Goal: Task Accomplishment & Management: Manage account settings

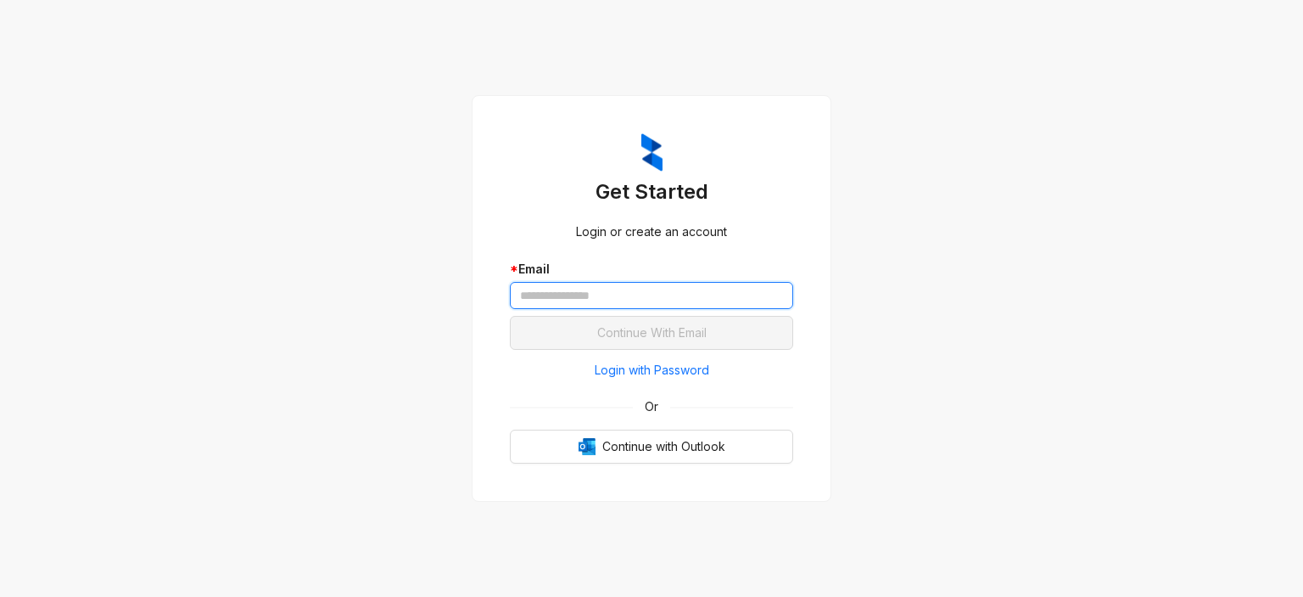
click at [535, 284] on input "text" at bounding box center [651, 295] width 283 height 27
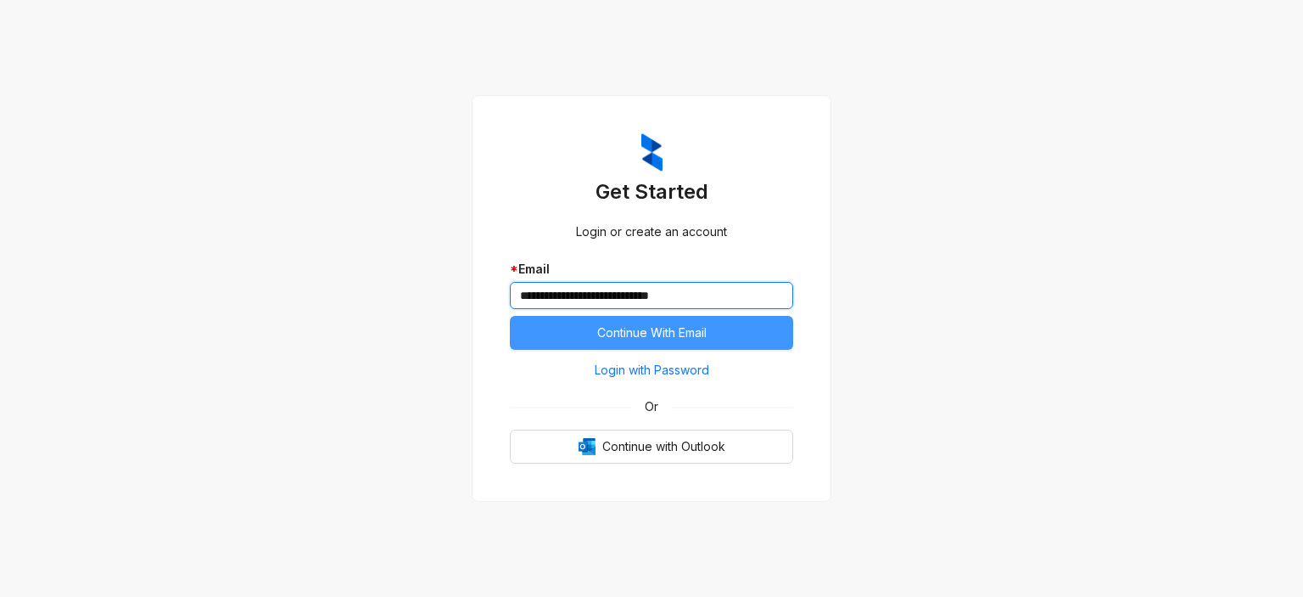
type input "**********"
click at [636, 338] on span "Continue With Email" at bounding box center [651, 332] width 109 height 19
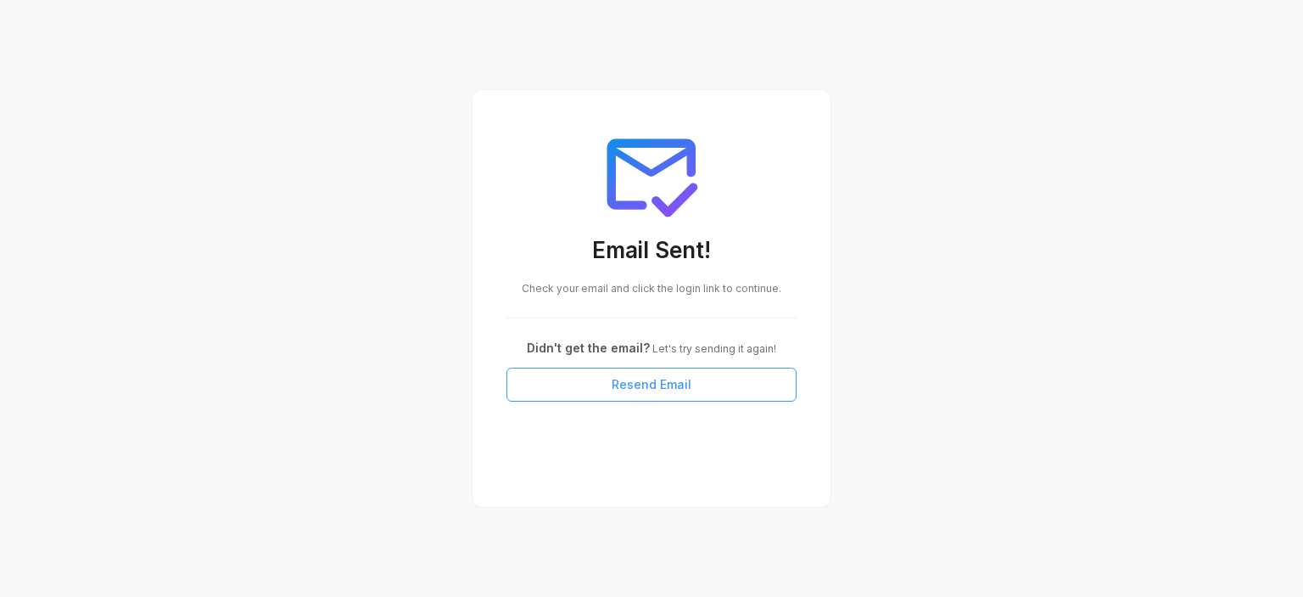
click at [653, 385] on span "Resend Email" at bounding box center [652, 384] width 80 height 19
click at [634, 382] on span "Resend Email" at bounding box center [652, 384] width 80 height 19
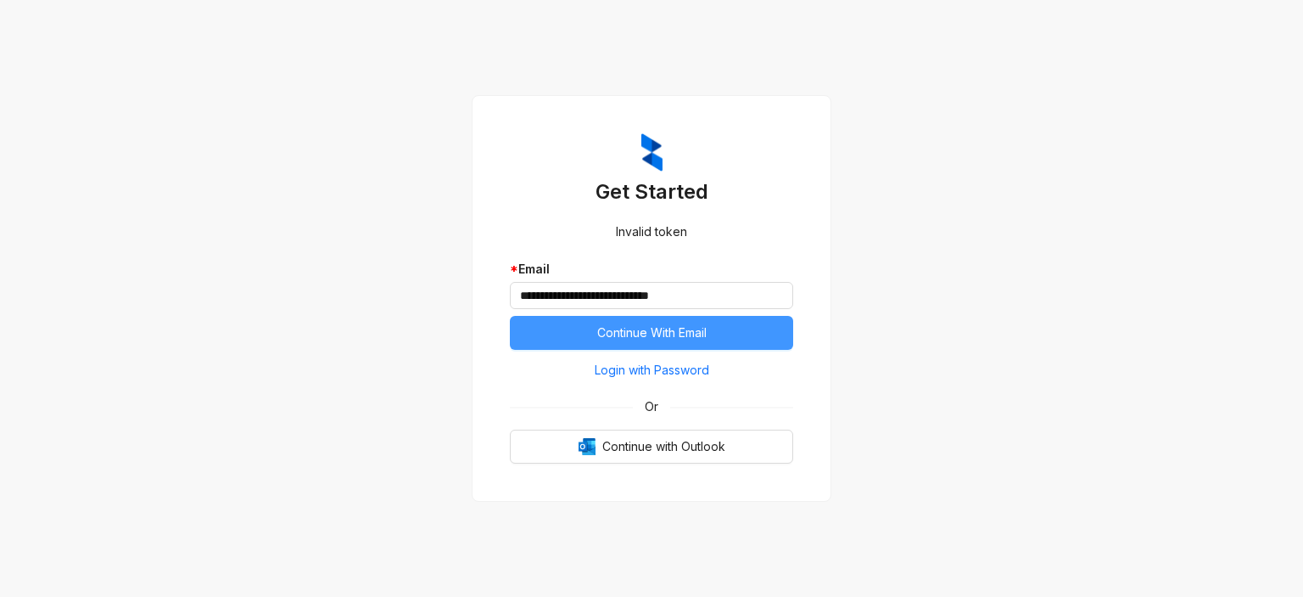
click at [633, 331] on span "Continue With Email" at bounding box center [651, 332] width 109 height 19
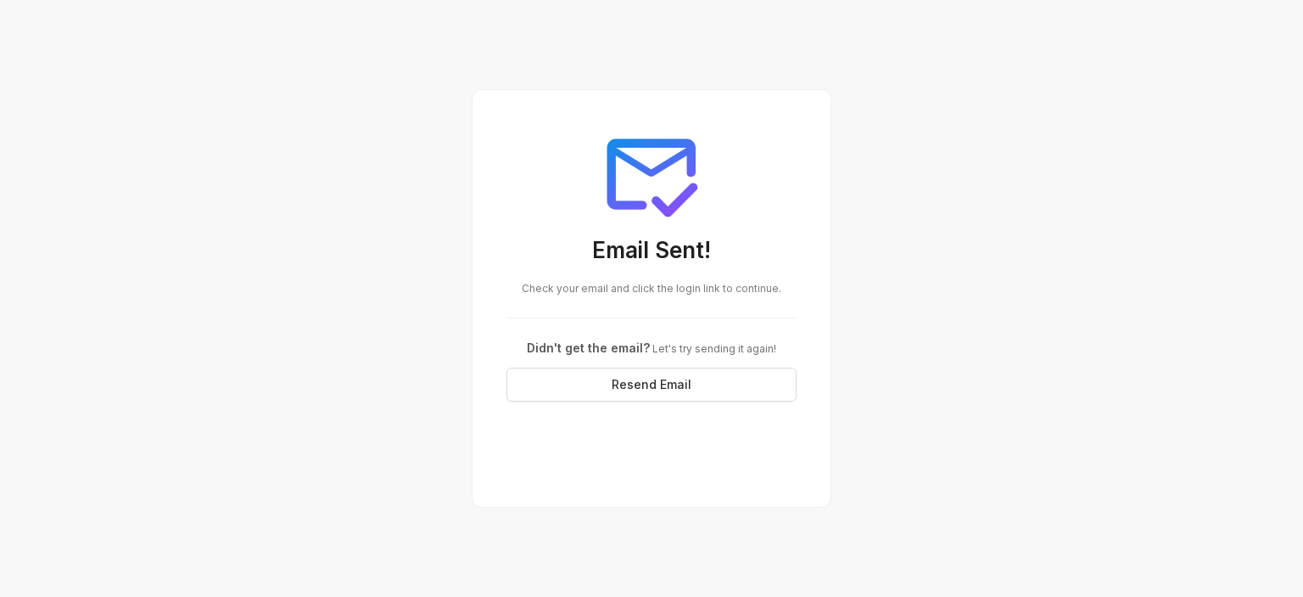
click at [596, 284] on span "Check your email and click the login link to continue." at bounding box center [652, 288] width 260 height 13
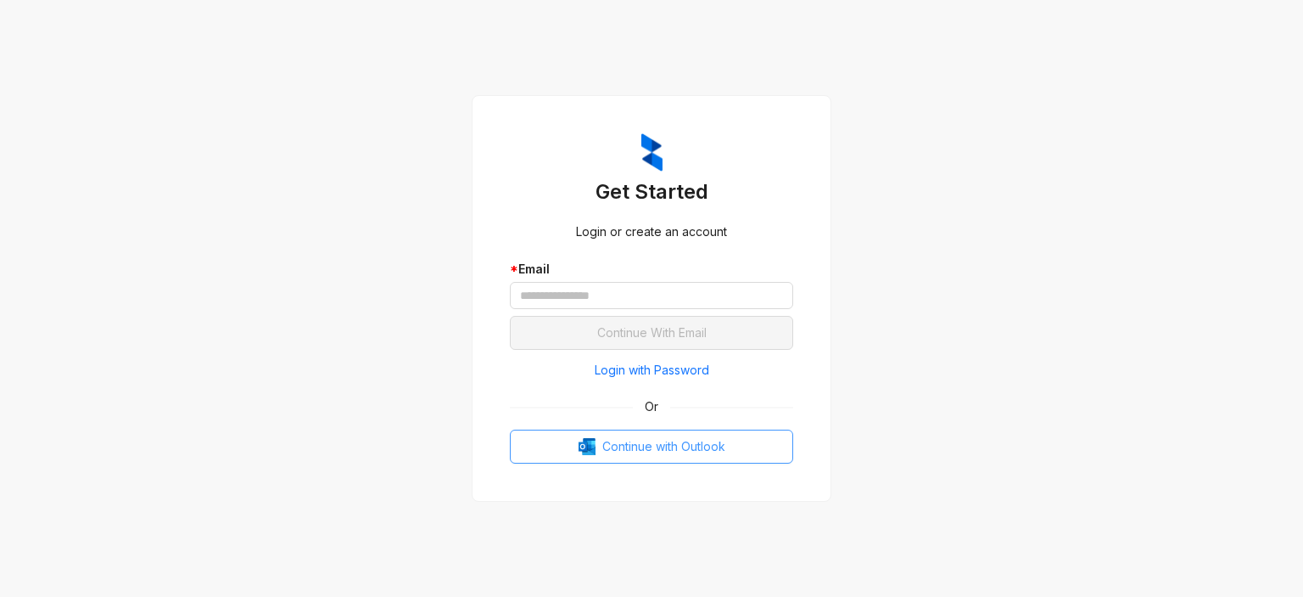
click at [675, 446] on span "Continue with Outlook" at bounding box center [663, 446] width 123 height 19
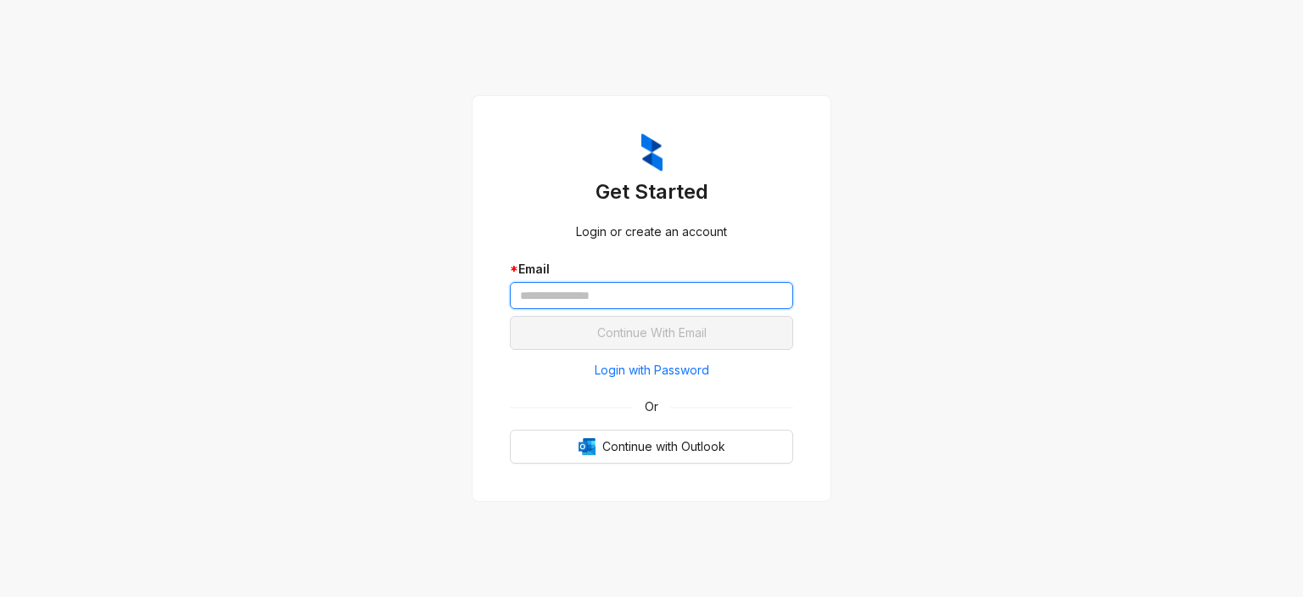
click at [541, 288] on input "text" at bounding box center [651, 295] width 283 height 27
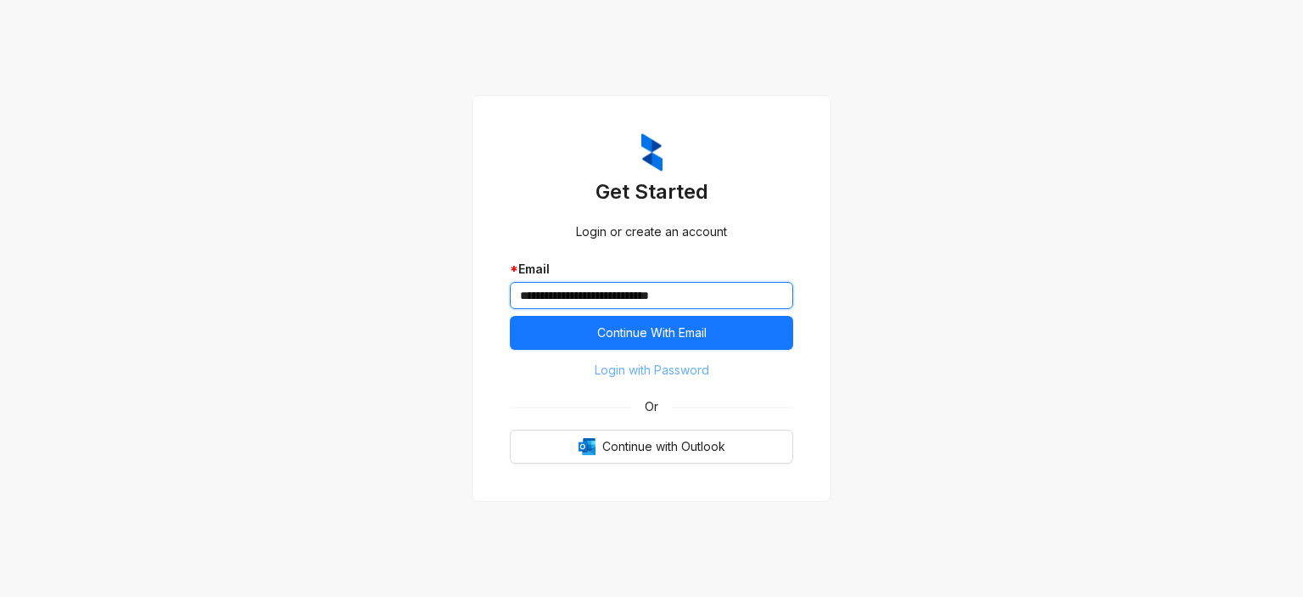
type input "**********"
click at [630, 369] on span "Login with Password" at bounding box center [652, 370] width 115 height 19
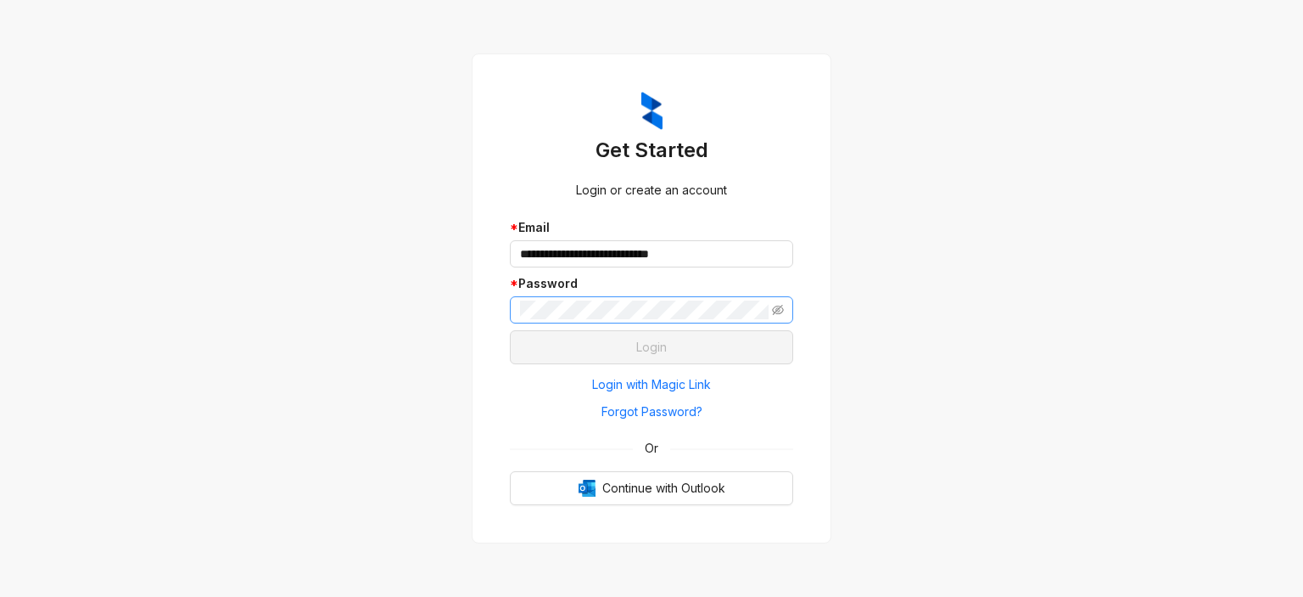
click at [577, 300] on span at bounding box center [651, 309] width 283 height 27
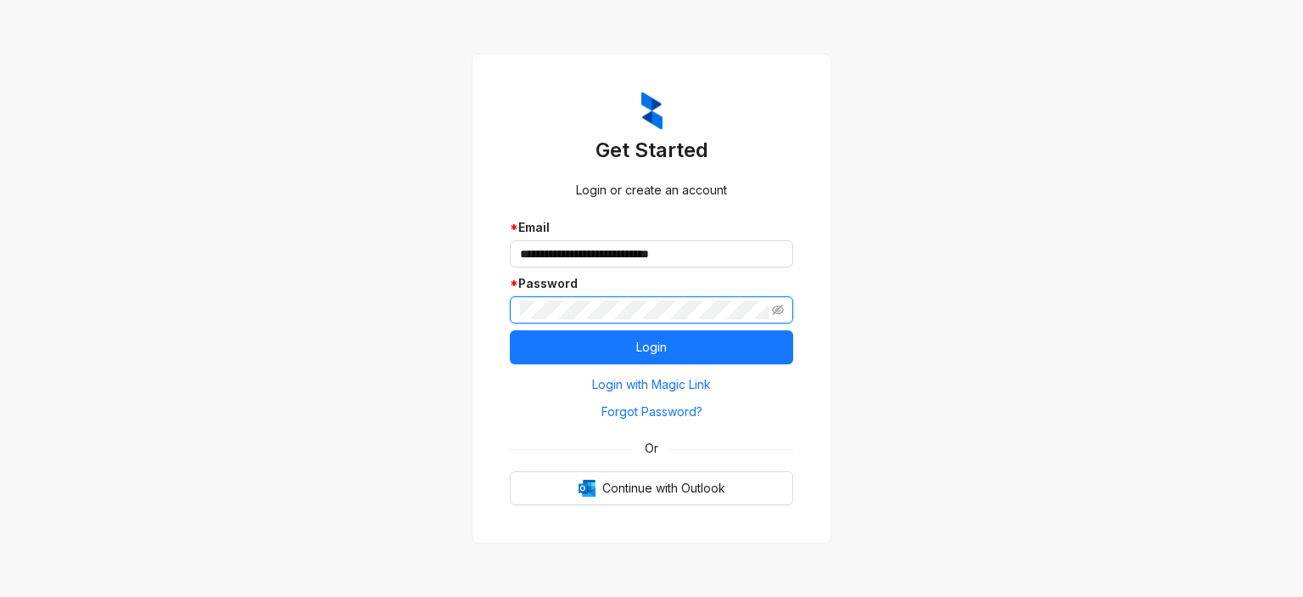
click at [510, 330] on button "Login" at bounding box center [651, 347] width 283 height 34
click at [642, 385] on span "Login with Magic Link" at bounding box center [651, 384] width 119 height 19
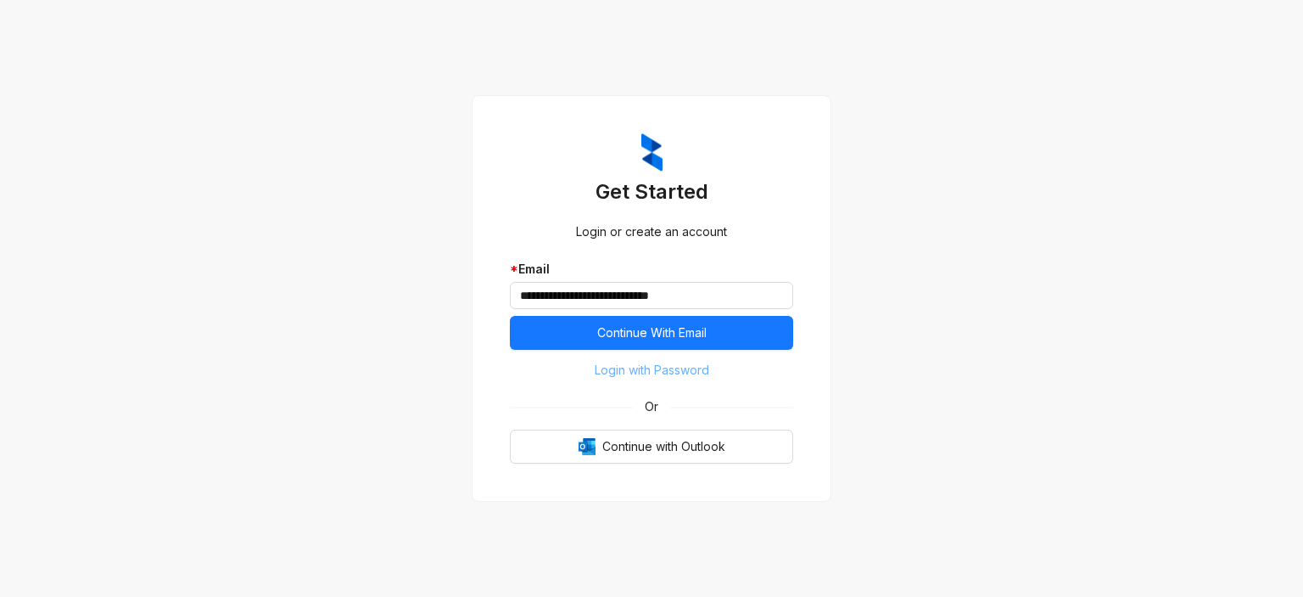
click at [660, 370] on span "Login with Password" at bounding box center [652, 370] width 115 height 19
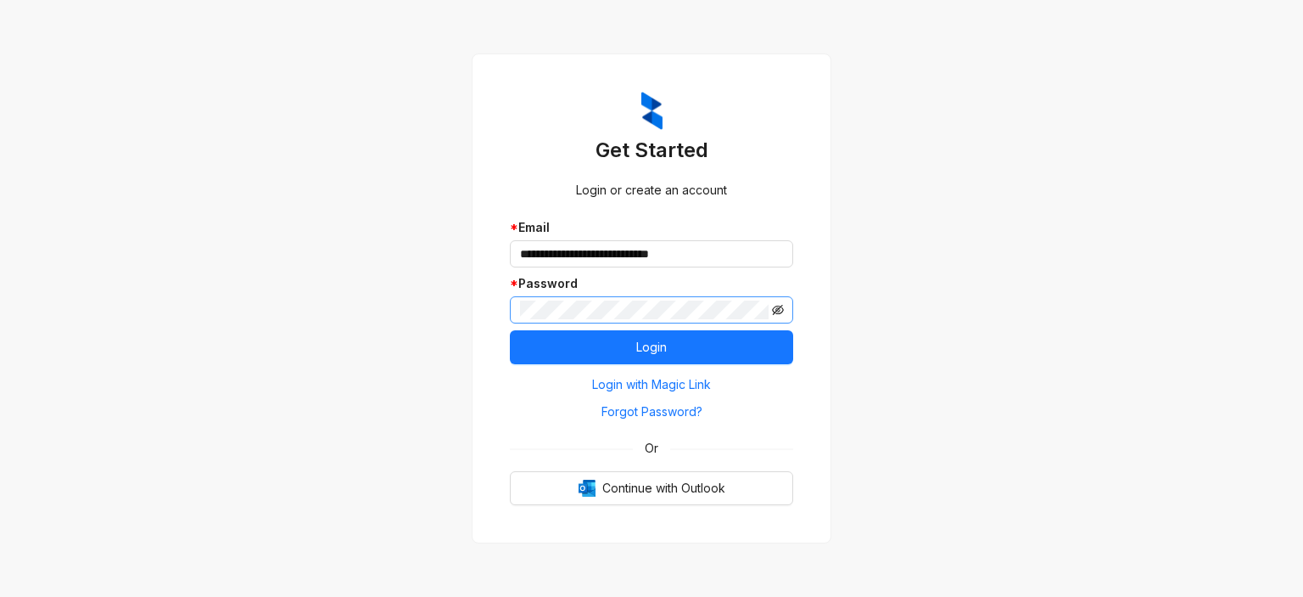
click at [773, 311] on span at bounding box center [651, 309] width 283 height 27
click at [776, 312] on icon "eye-invisible" at bounding box center [778, 310] width 12 height 10
click at [510, 330] on button "Login" at bounding box center [651, 347] width 283 height 34
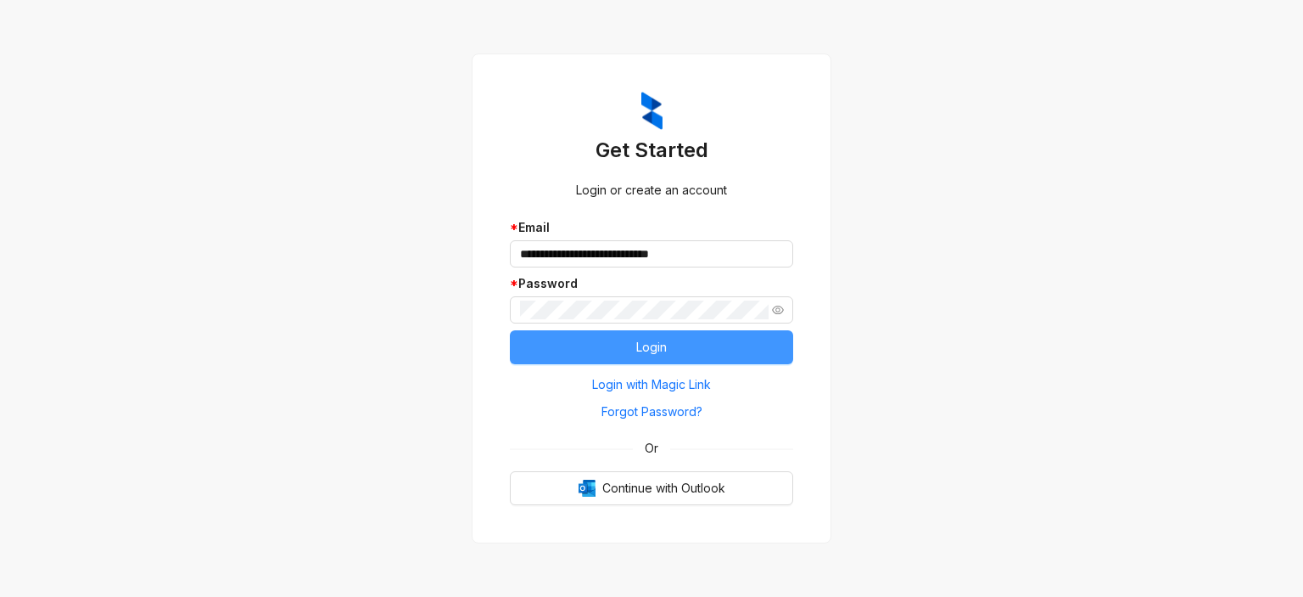
click at [694, 354] on button "Login" at bounding box center [651, 347] width 283 height 34
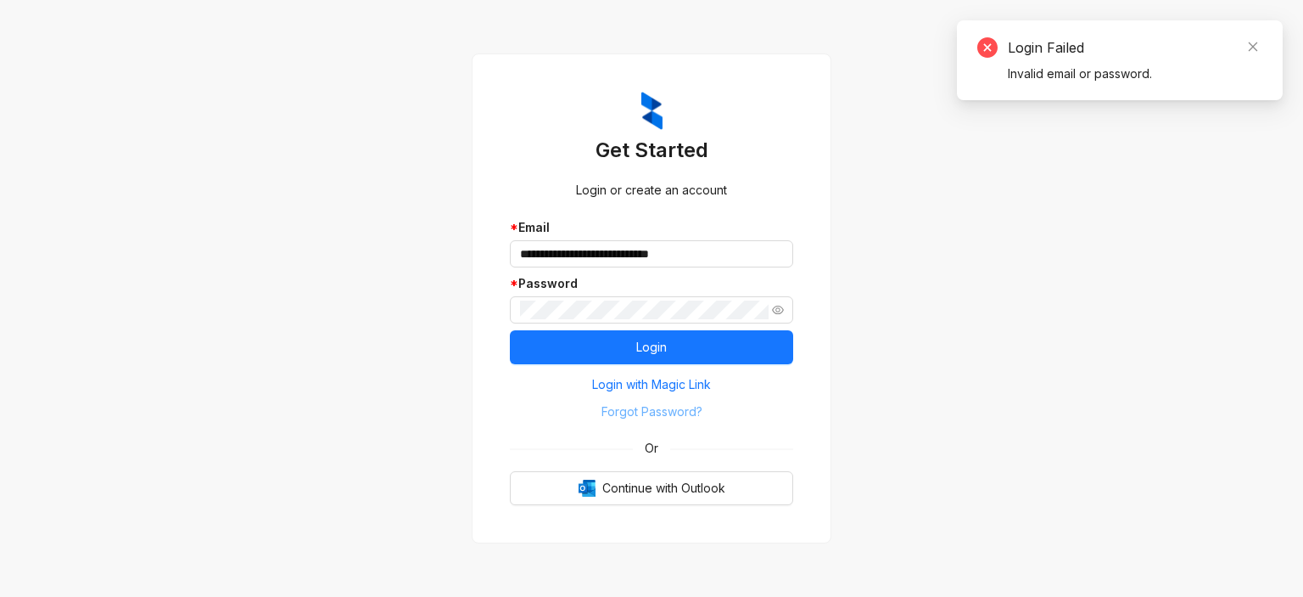
click at [672, 412] on span "Forgot Password?" at bounding box center [652, 411] width 101 height 19
click at [646, 412] on span "Forgot Password?" at bounding box center [652, 411] width 101 height 19
